Goal: Task Accomplishment & Management: Manage account settings

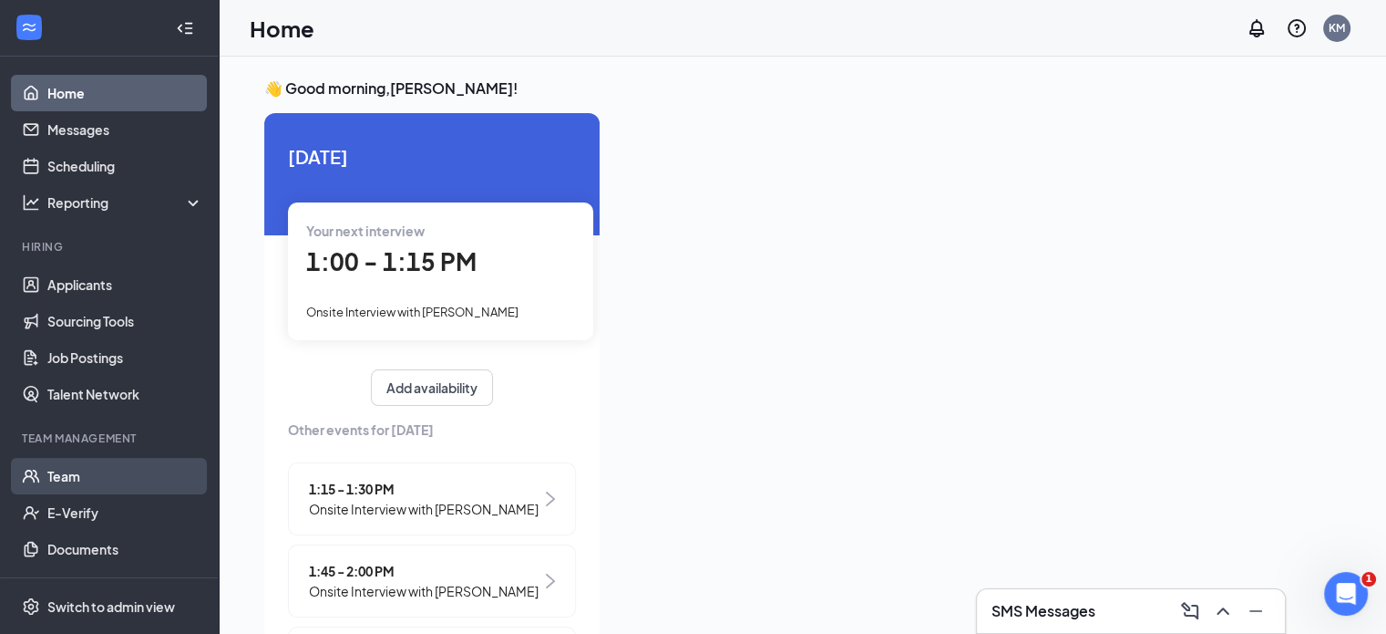
click at [62, 467] on link "Team" at bounding box center [125, 476] width 156 height 36
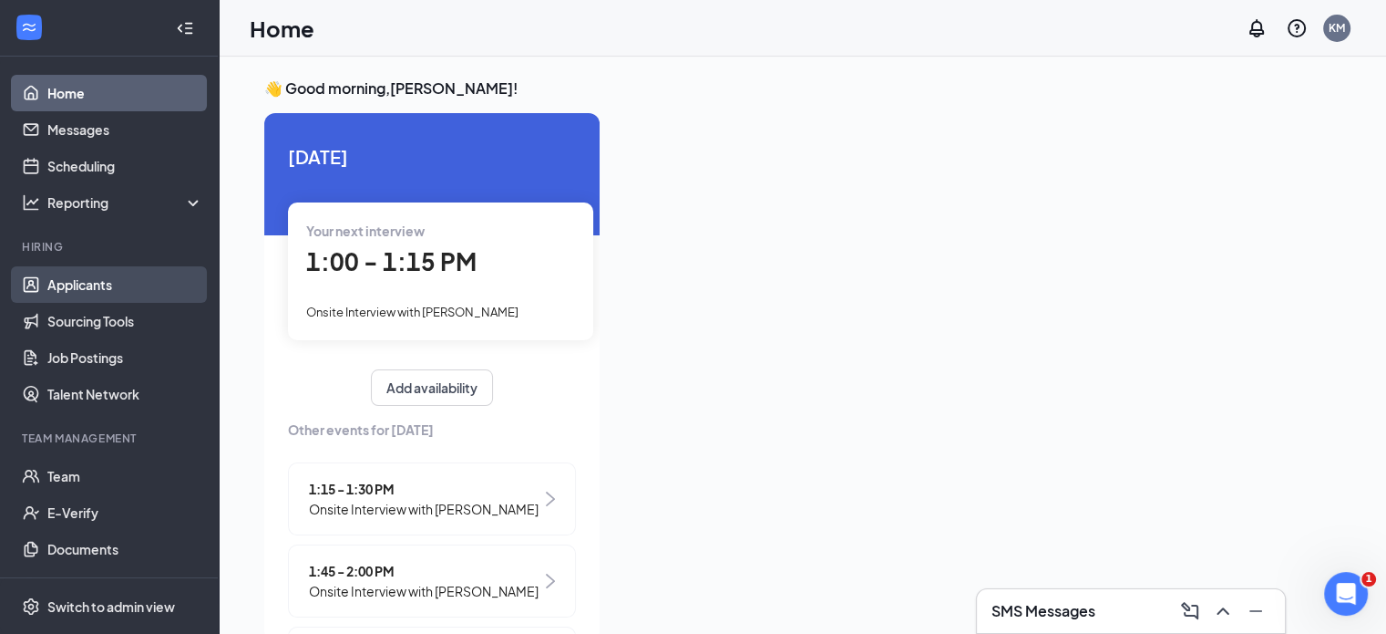
click at [72, 279] on link "Applicants" at bounding box center [125, 284] width 156 height 36
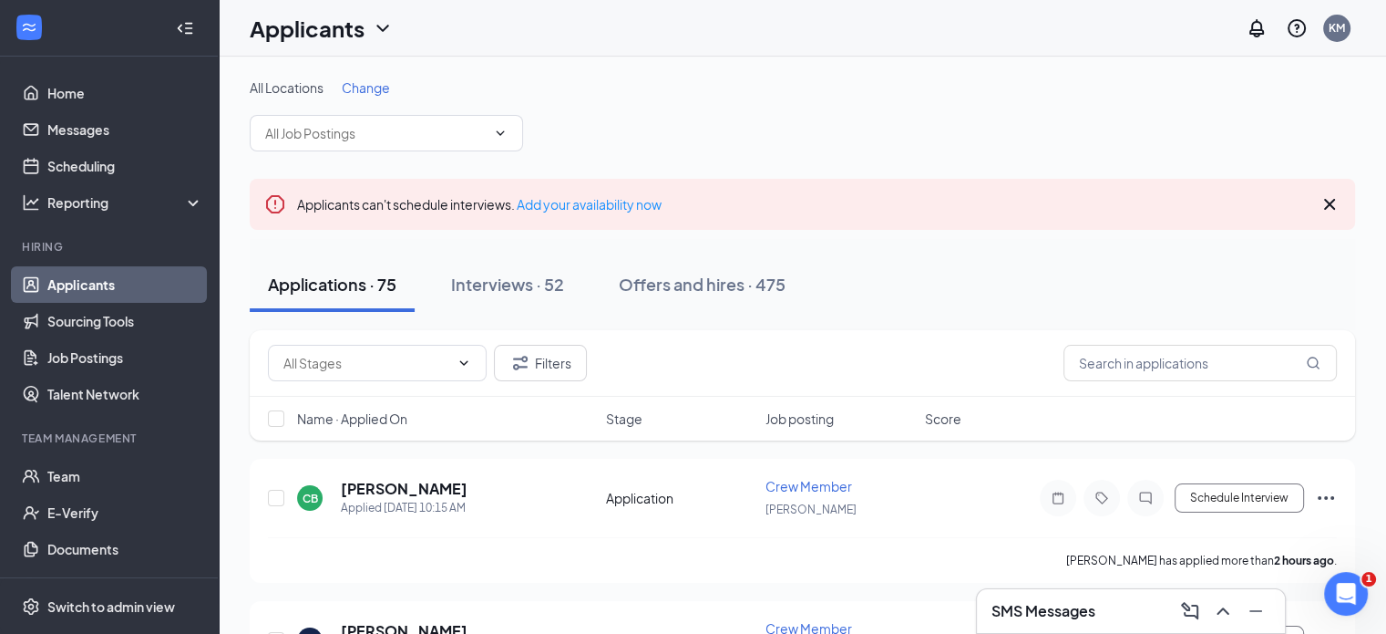
click at [360, 80] on span "Change" at bounding box center [366, 87] width 48 height 16
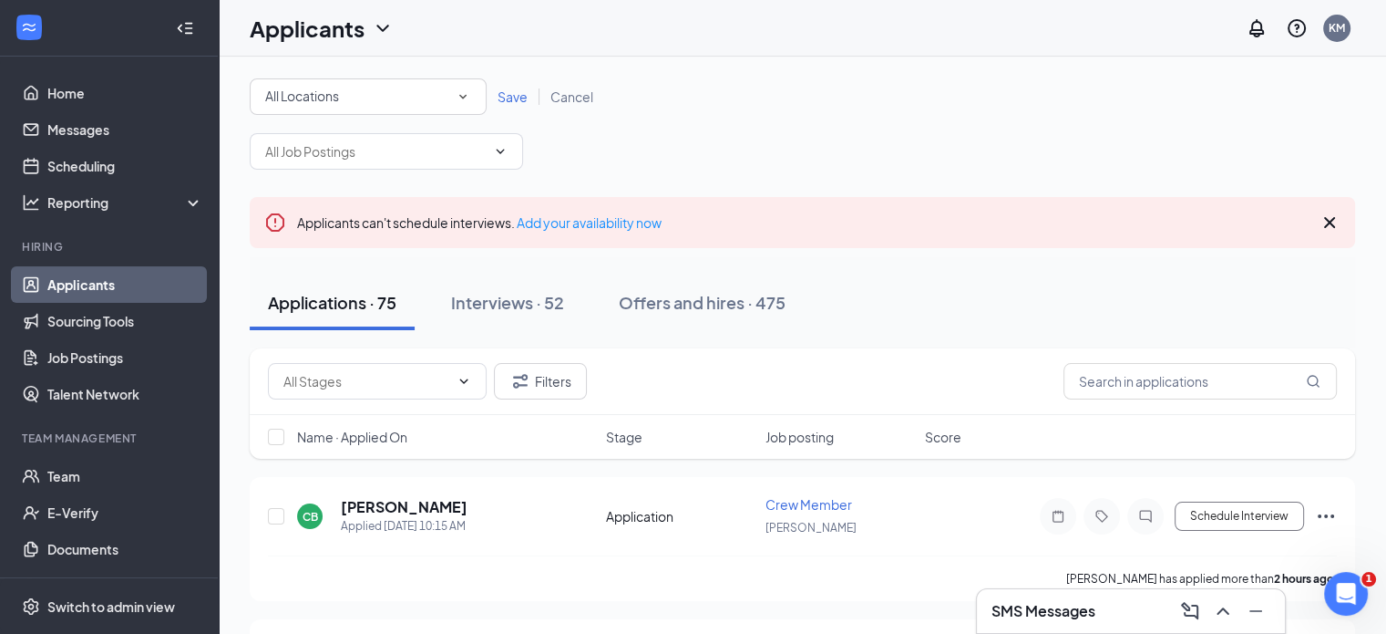
click at [343, 103] on div "All Locations" at bounding box center [368, 97] width 206 height 22
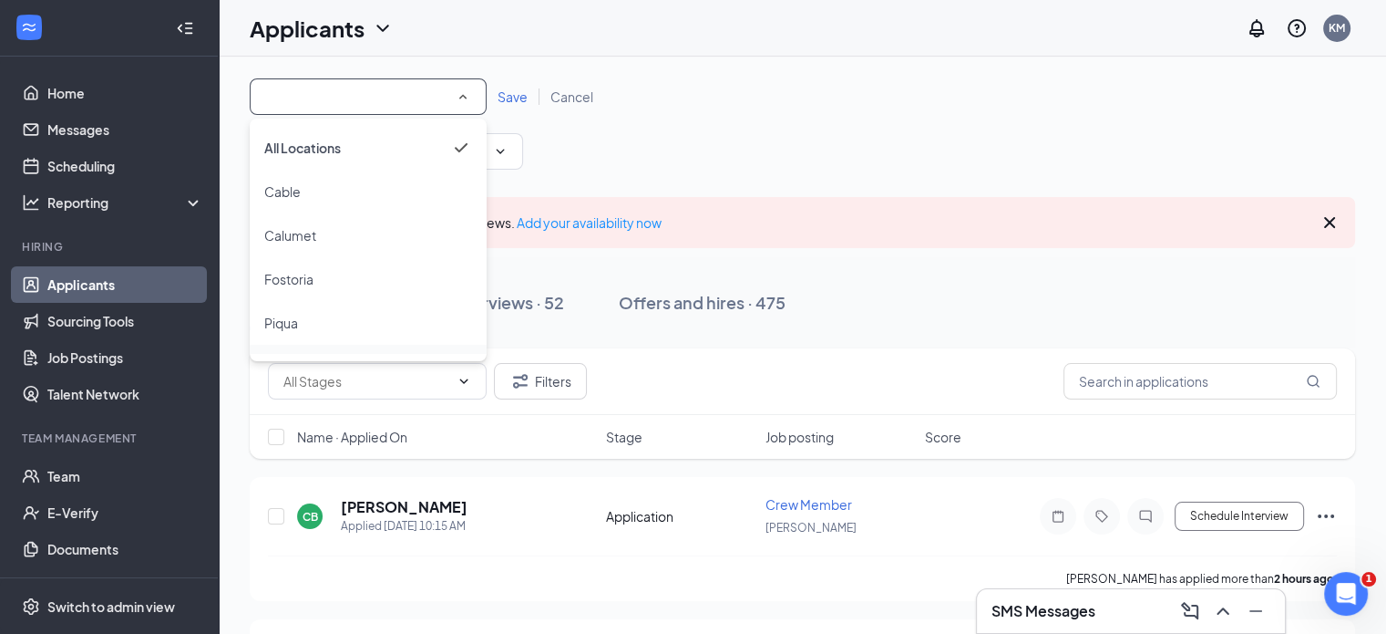
scroll to position [121, 0]
click at [273, 330] on span "[PERSON_NAME]" at bounding box center [316, 333] width 104 height 16
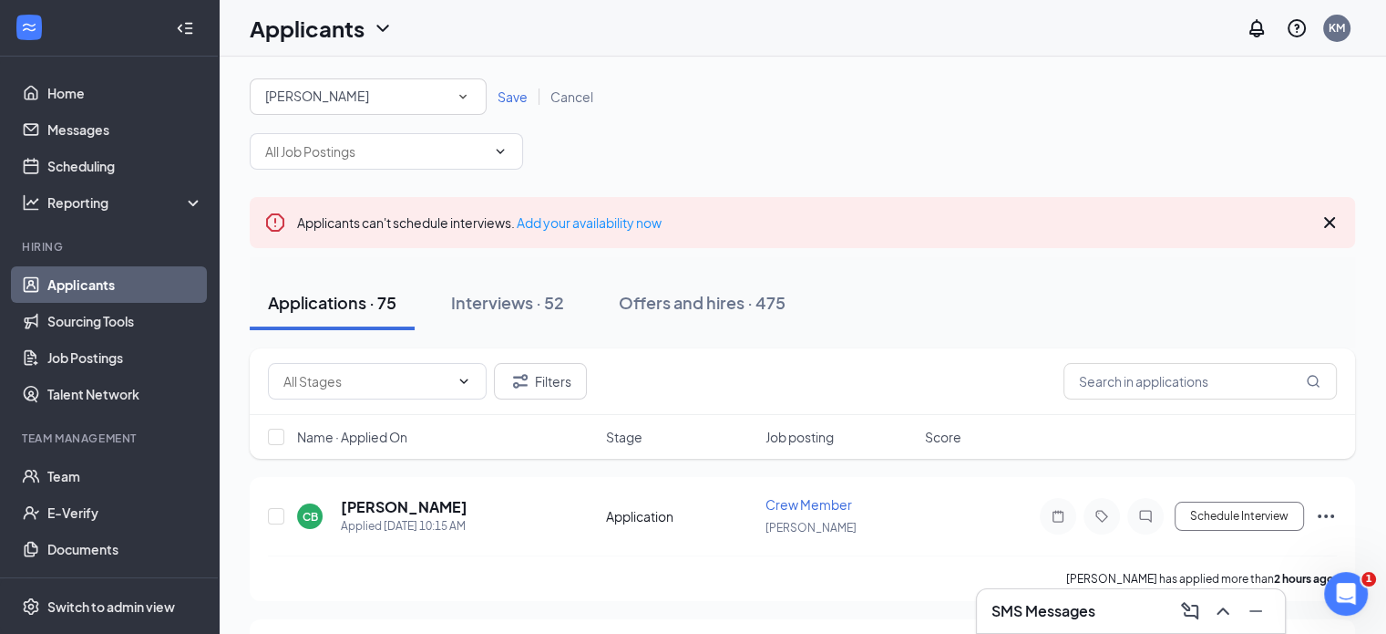
click at [510, 94] on span "Save" at bounding box center [513, 96] width 30 height 16
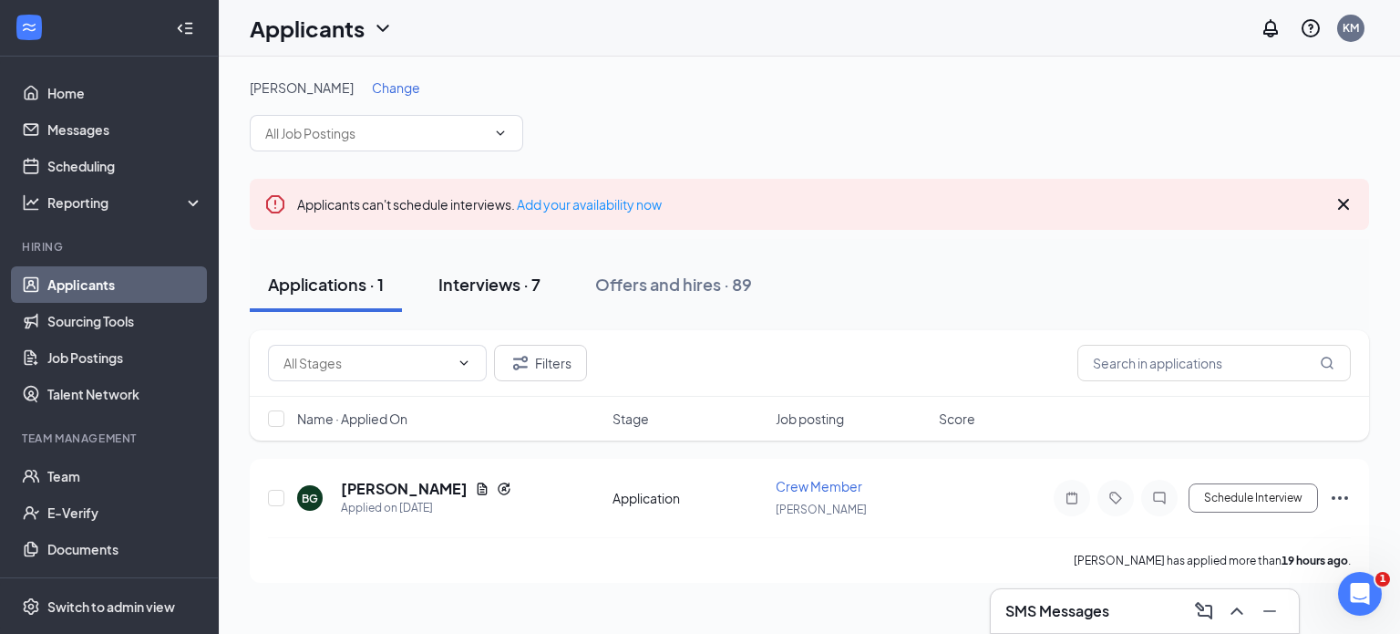
click at [481, 283] on div "Interviews · 7" at bounding box center [489, 284] width 102 height 23
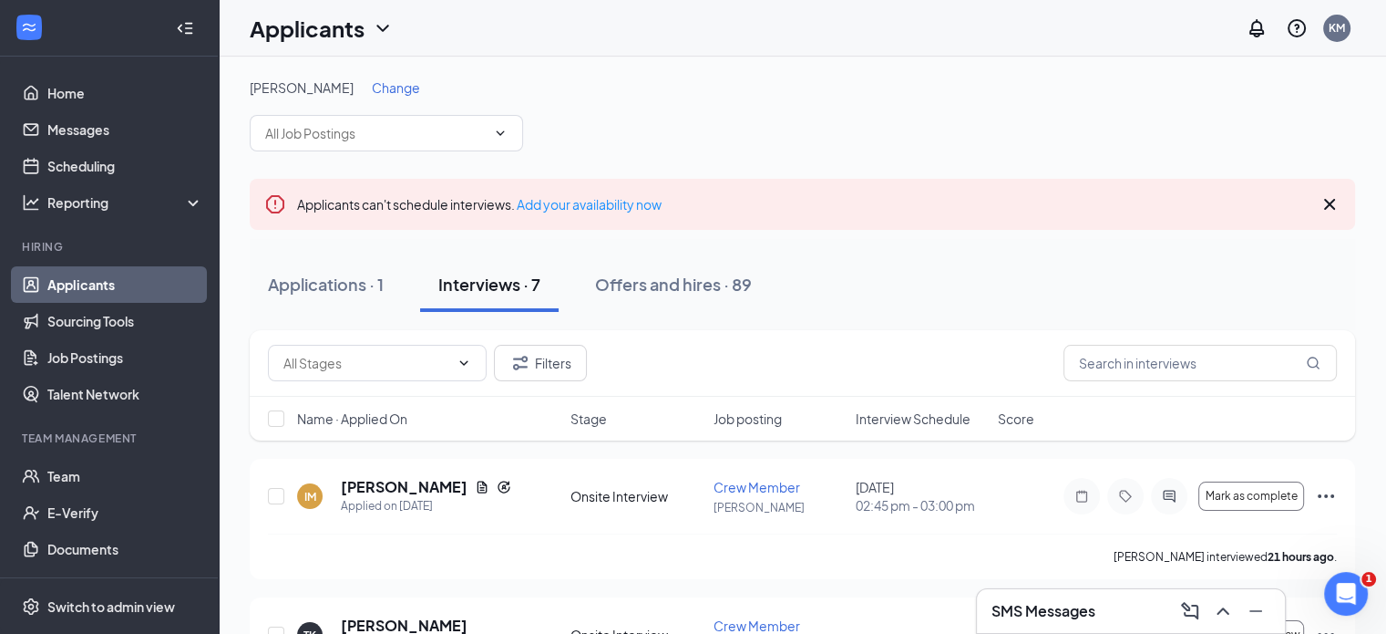
click at [372, 82] on span "Change" at bounding box center [396, 87] width 48 height 16
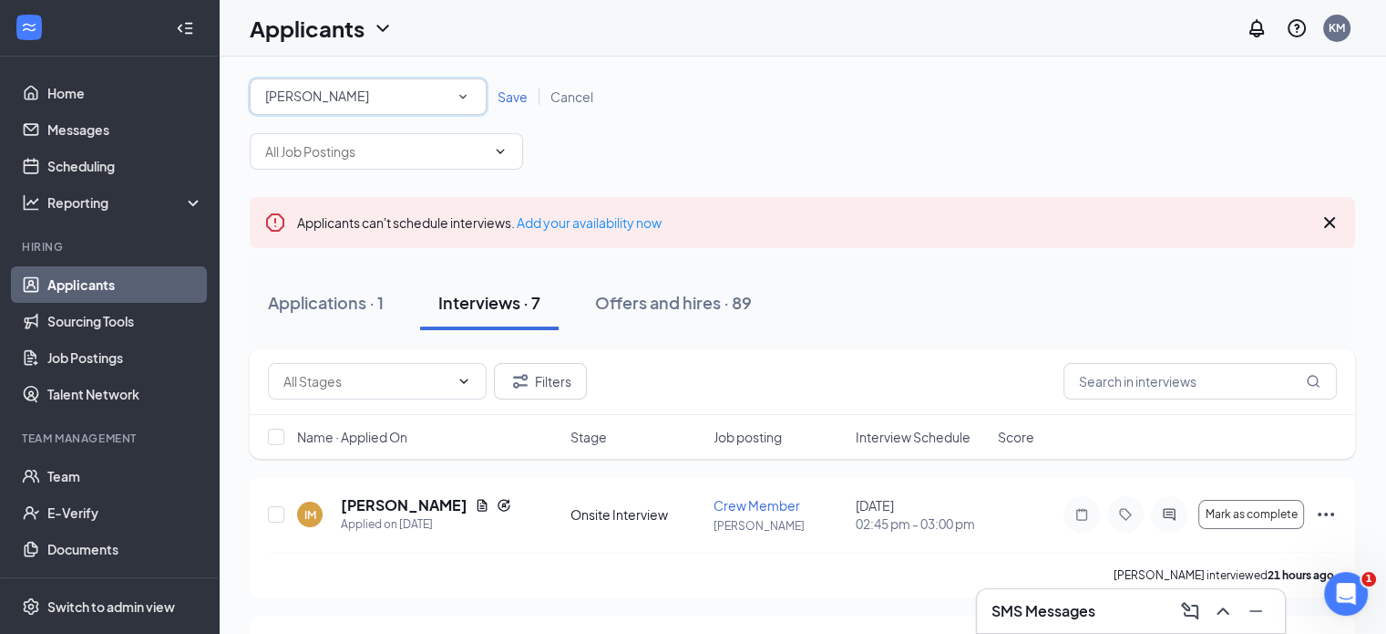
click at [332, 88] on div "[PERSON_NAME]" at bounding box center [368, 97] width 206 height 22
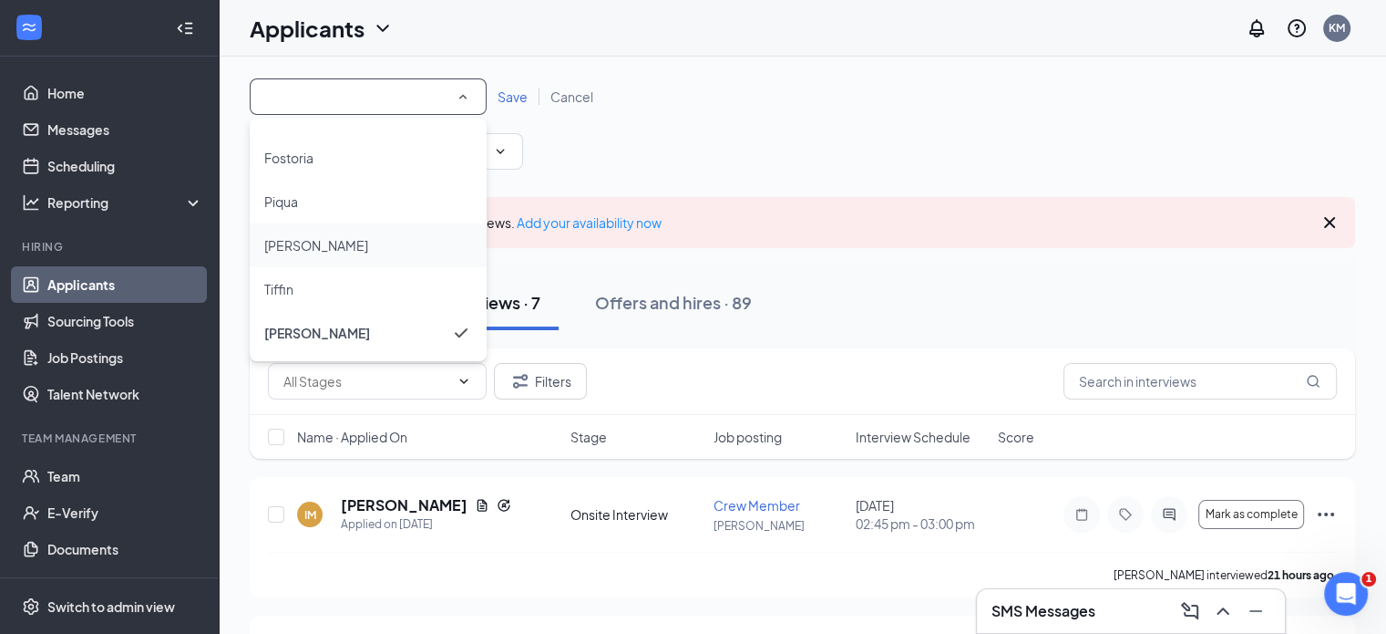
click at [279, 237] on span "[PERSON_NAME]" at bounding box center [316, 245] width 104 height 16
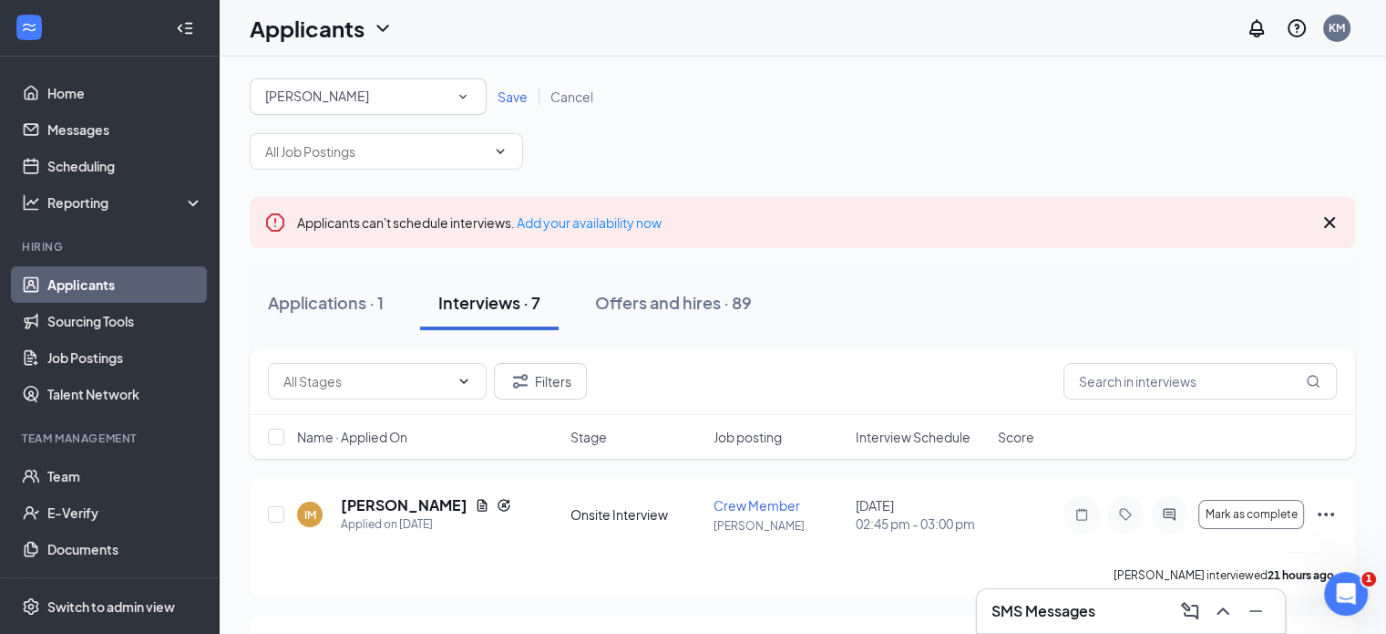
click at [510, 99] on span "Save" at bounding box center [513, 96] width 30 height 16
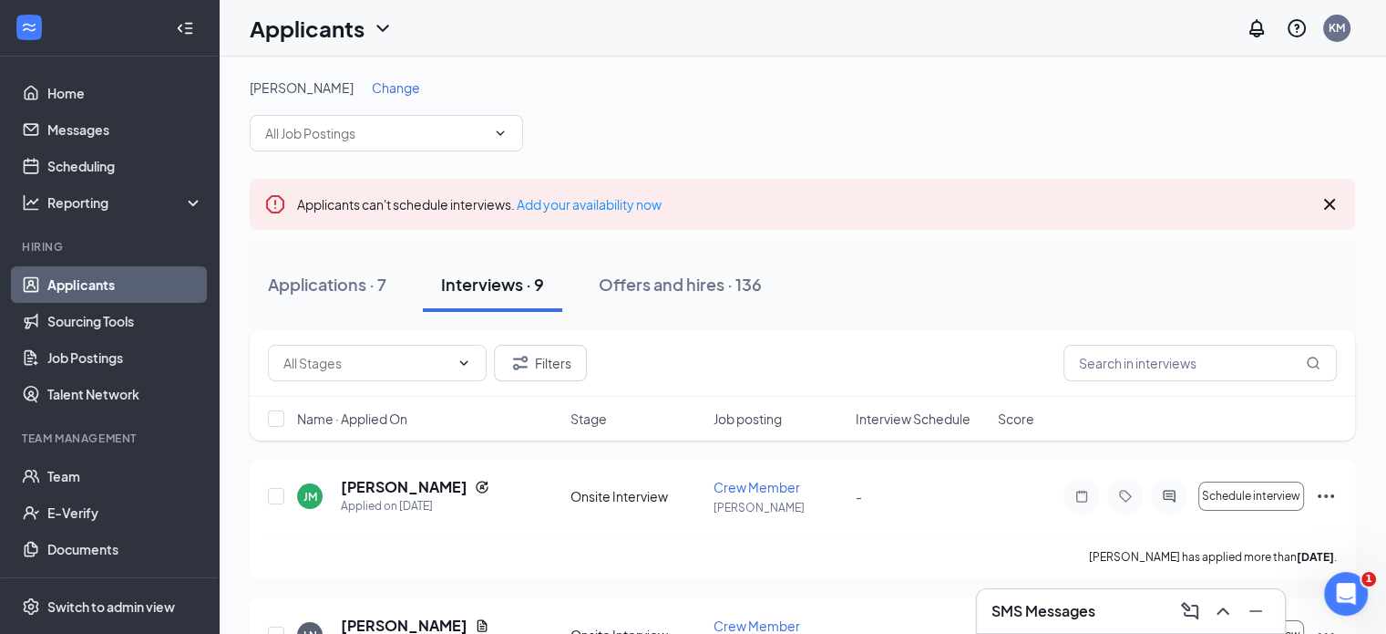
click at [372, 79] on span "Change" at bounding box center [396, 87] width 48 height 16
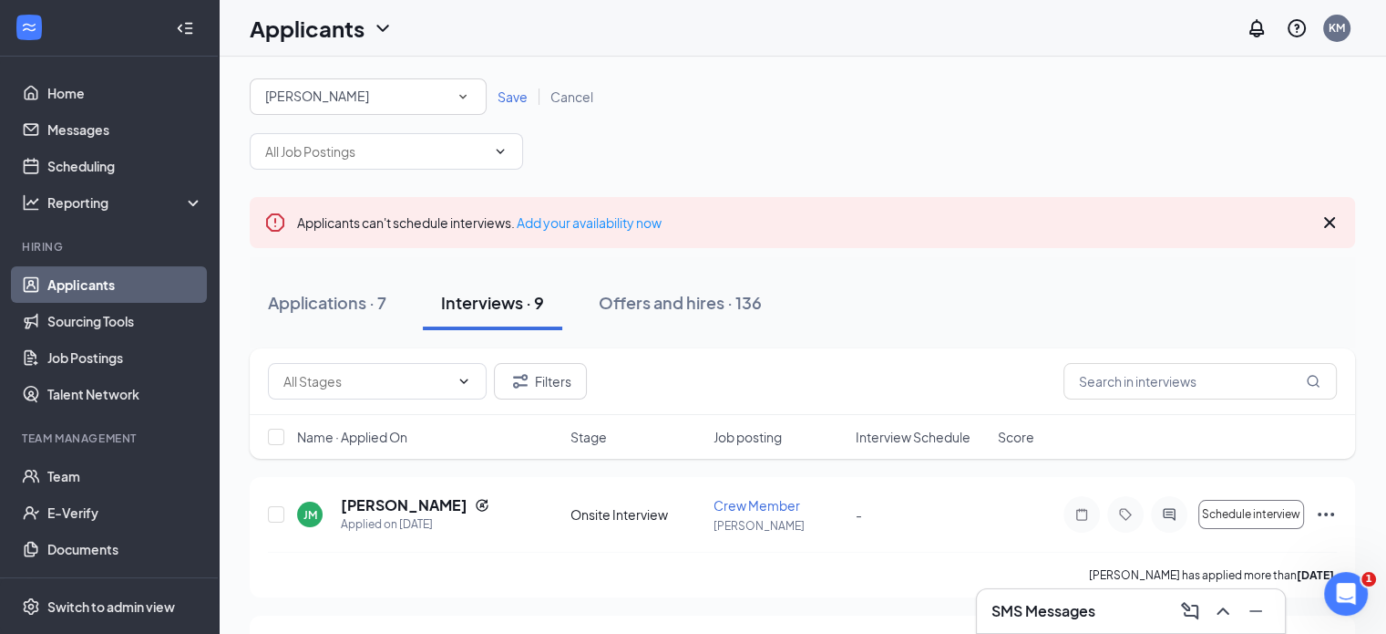
click at [308, 101] on div "[PERSON_NAME]" at bounding box center [368, 97] width 206 height 22
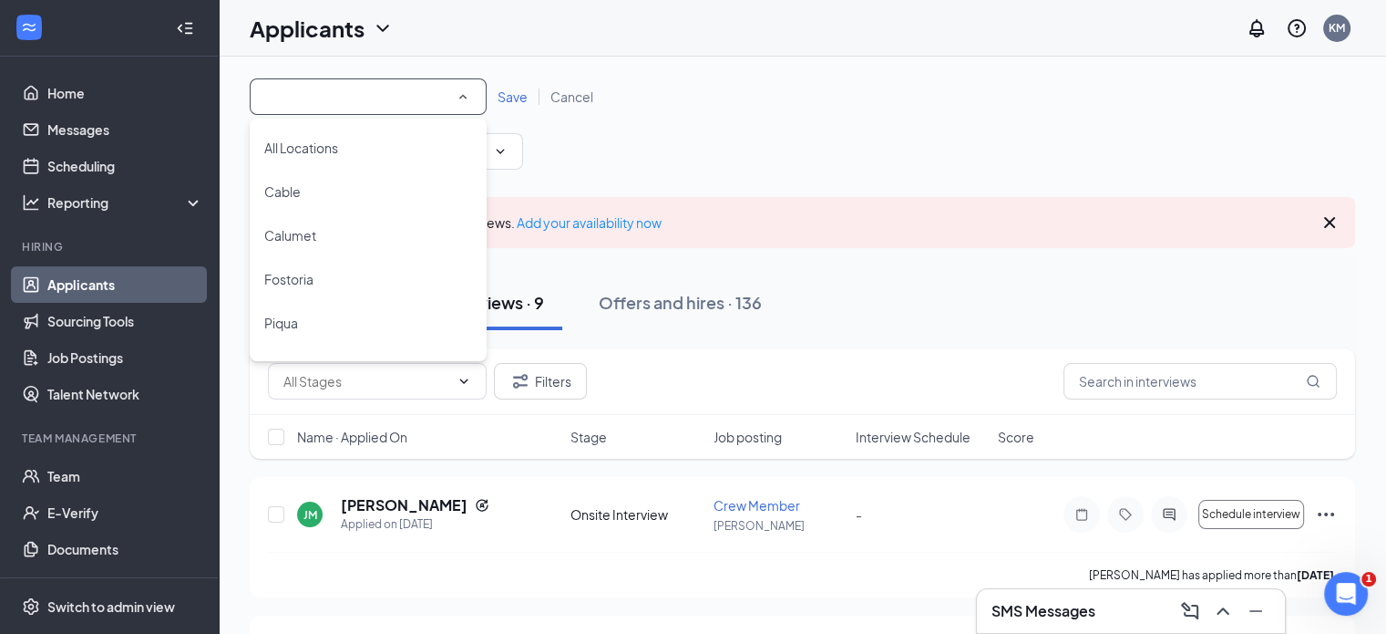
scroll to position [35, 0]
click at [288, 281] on span "Piqua" at bounding box center [281, 288] width 34 height 16
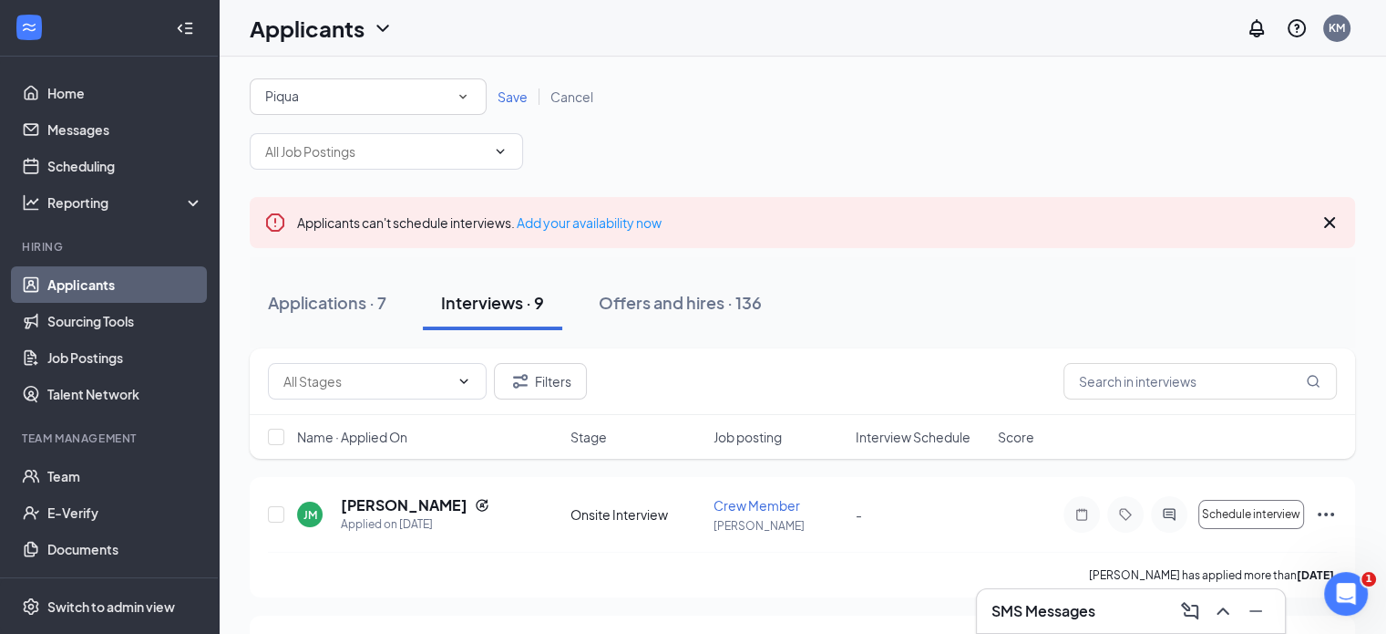
click at [506, 88] on span "Save" at bounding box center [513, 96] width 30 height 16
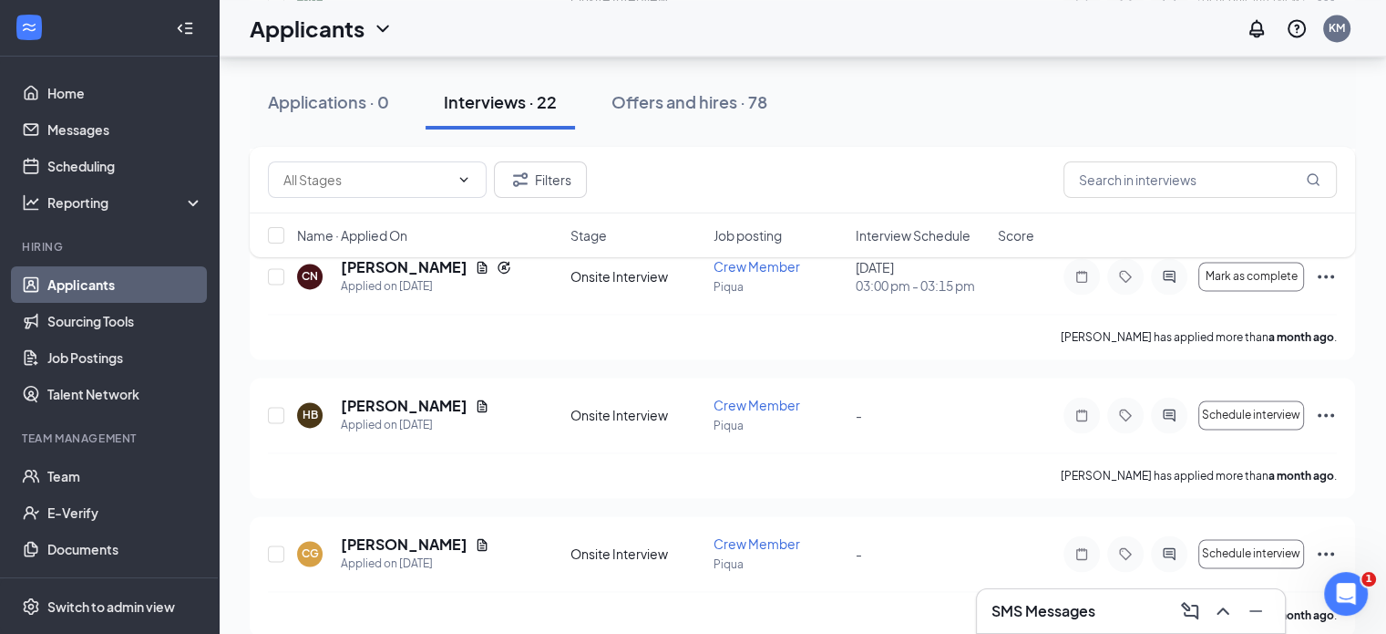
scroll to position [2872, 0]
